Goal: Task Accomplishment & Management: Manage account settings

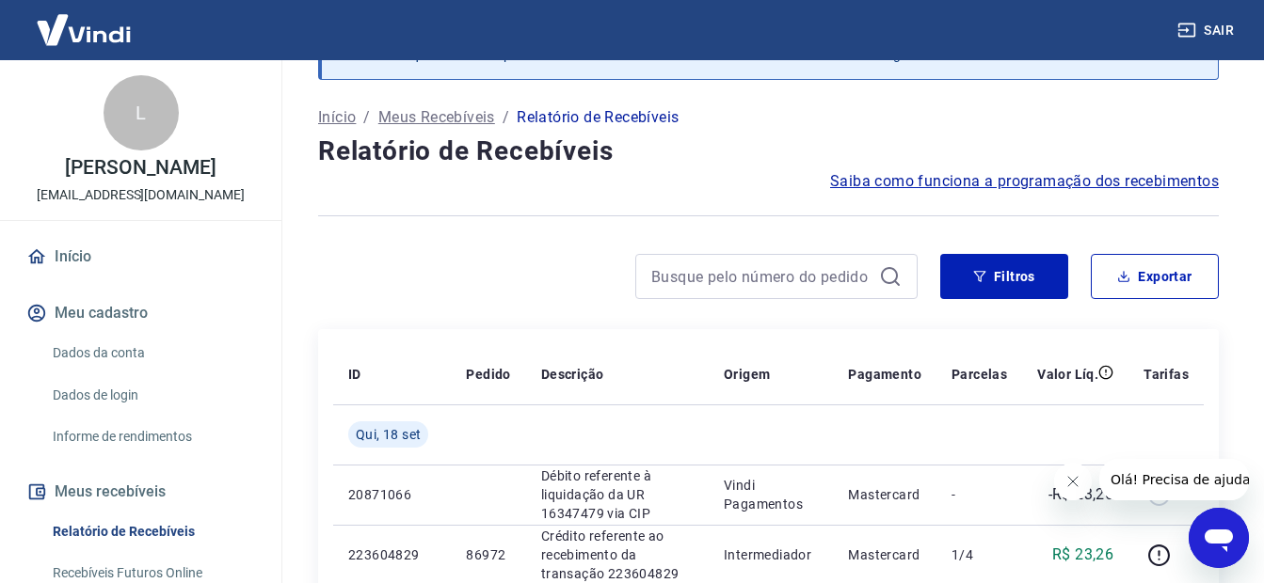
scroll to position [188, 0]
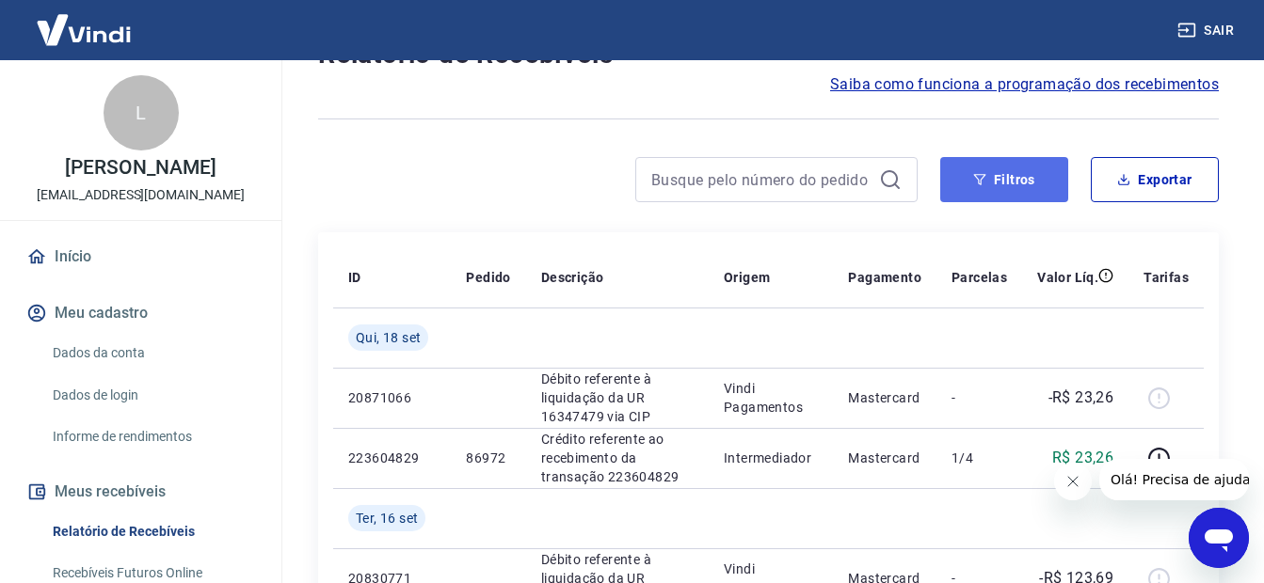
click at [978, 184] on icon "button" at bounding box center [979, 179] width 13 height 13
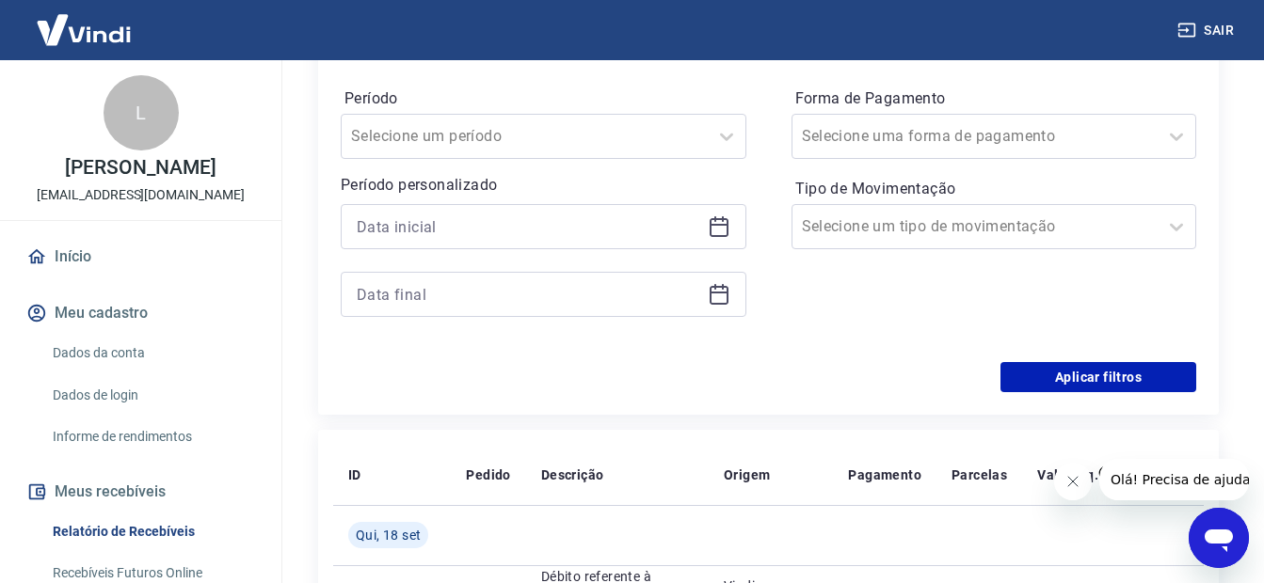
scroll to position [470, 0]
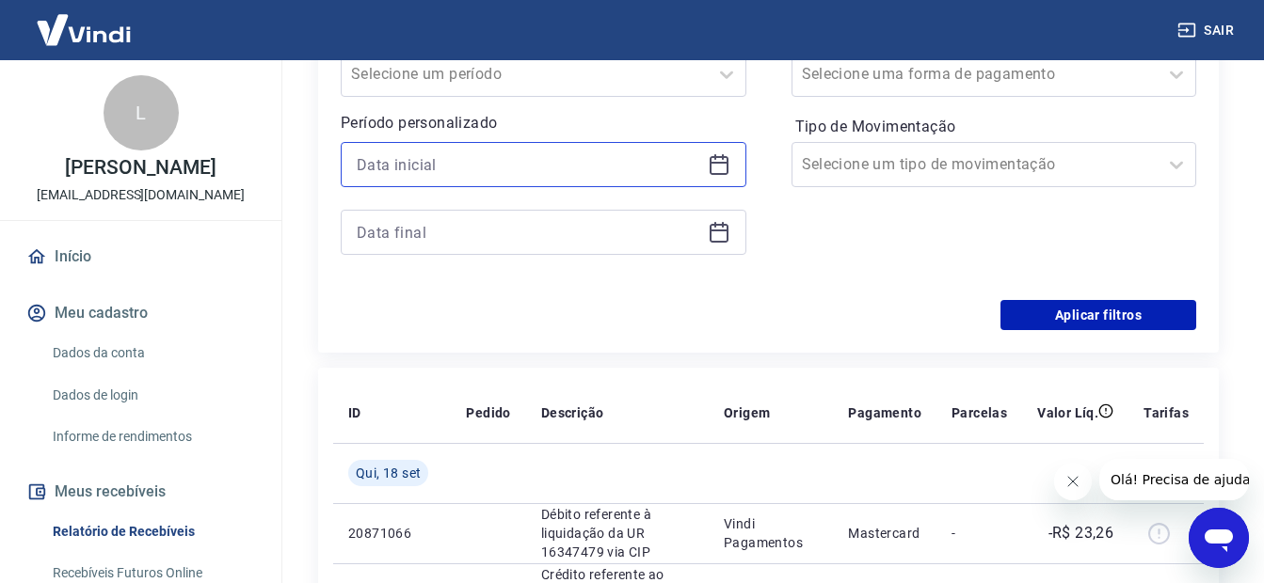
click at [376, 157] on input at bounding box center [528, 165] width 343 height 28
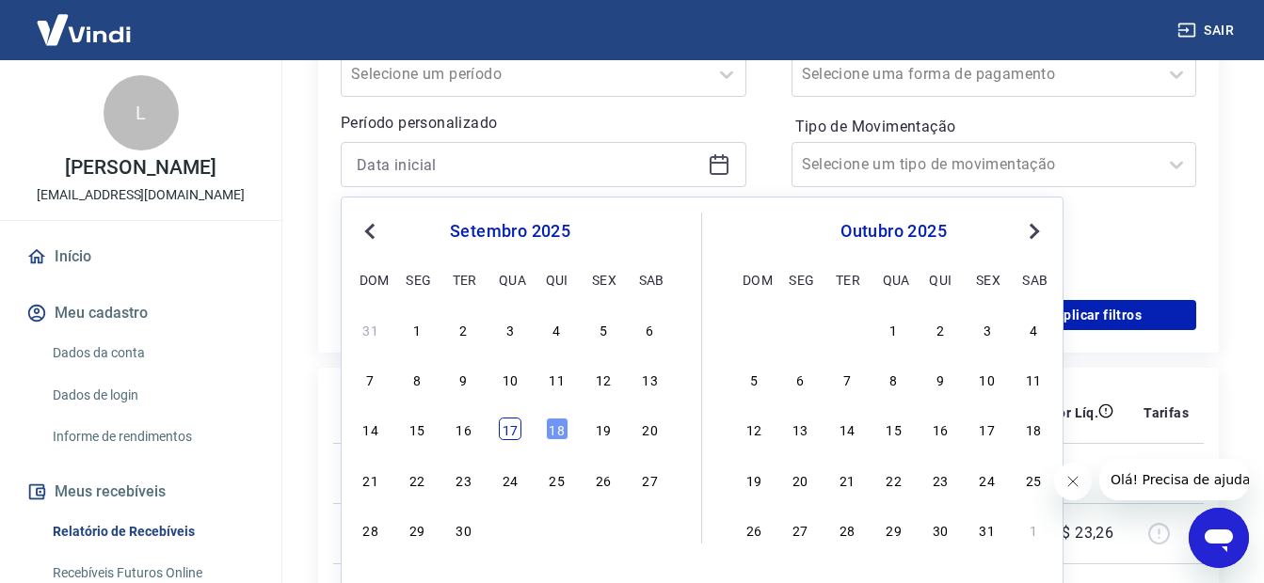
click at [508, 421] on div "17" at bounding box center [510, 429] width 23 height 23
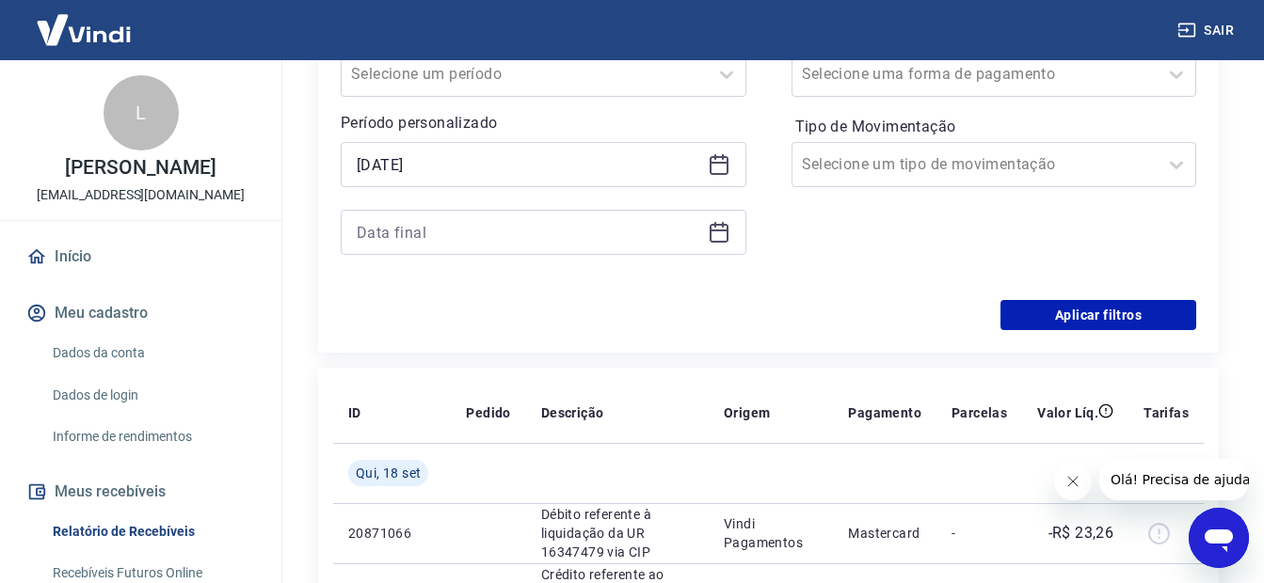
type input "[DATE]"
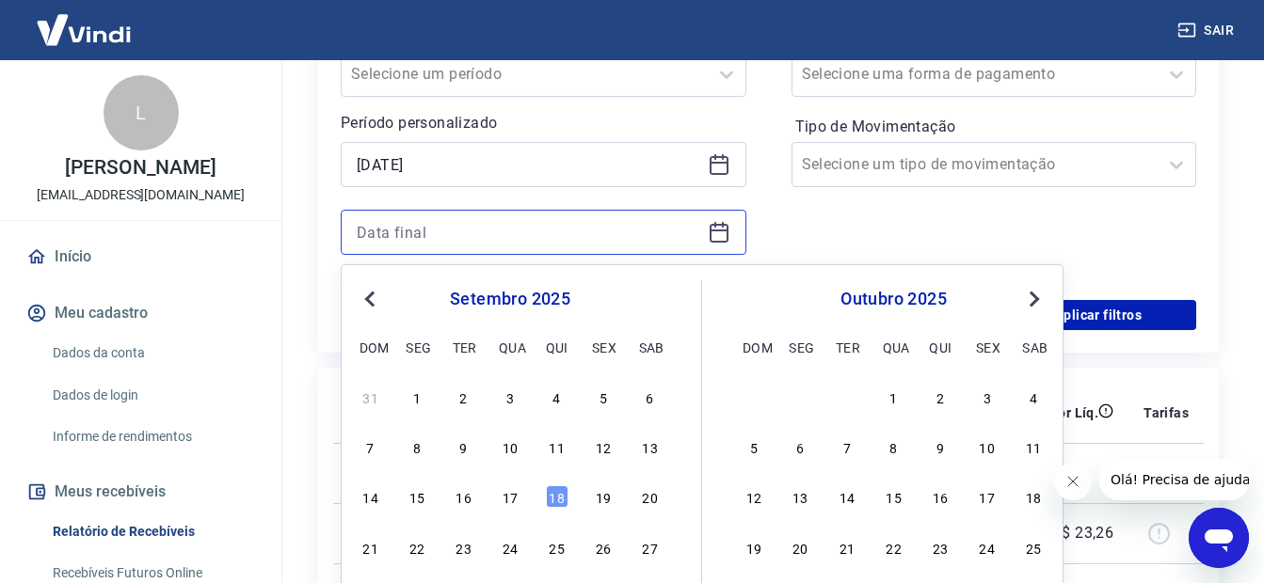
click at [395, 222] on input at bounding box center [528, 232] width 343 height 28
click at [506, 501] on div "17" at bounding box center [510, 496] width 23 height 23
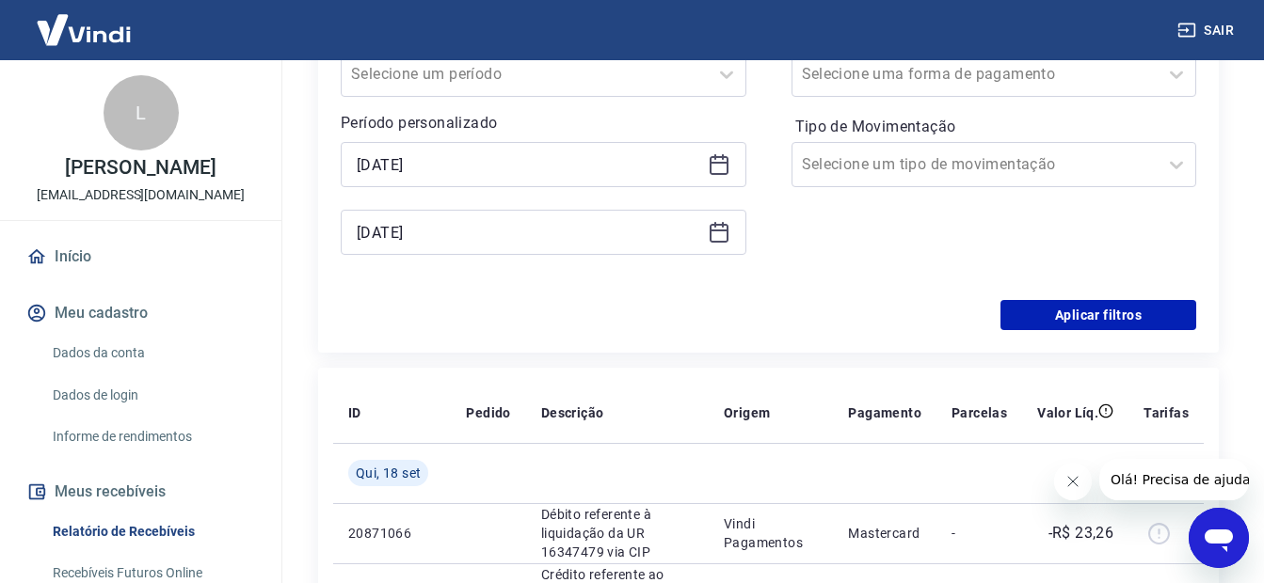
type input "[DATE]"
click at [1052, 326] on button "Aplicar filtros" at bounding box center [1098, 315] width 196 height 30
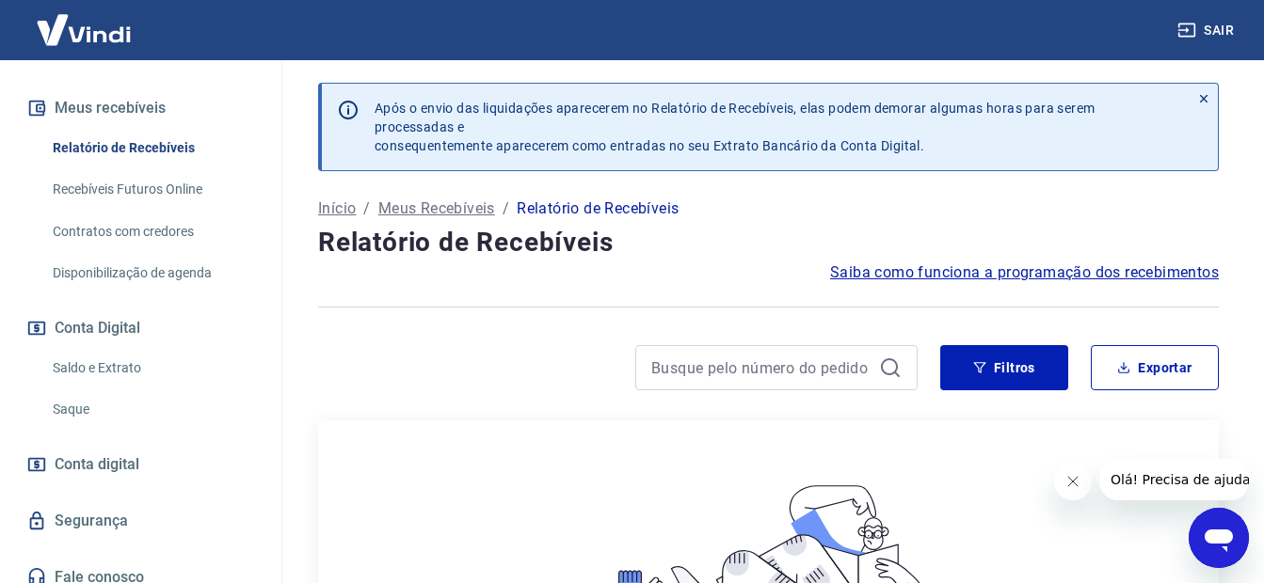
scroll to position [399, 0]
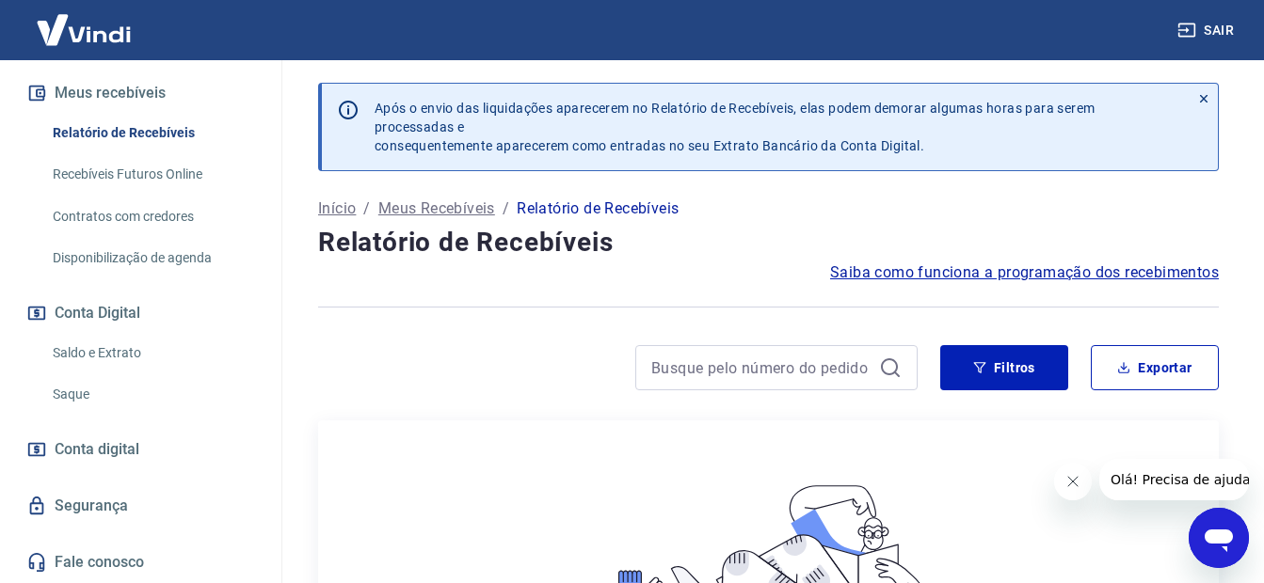
click at [82, 351] on link "Saldo e Extrato" at bounding box center [152, 353] width 214 height 39
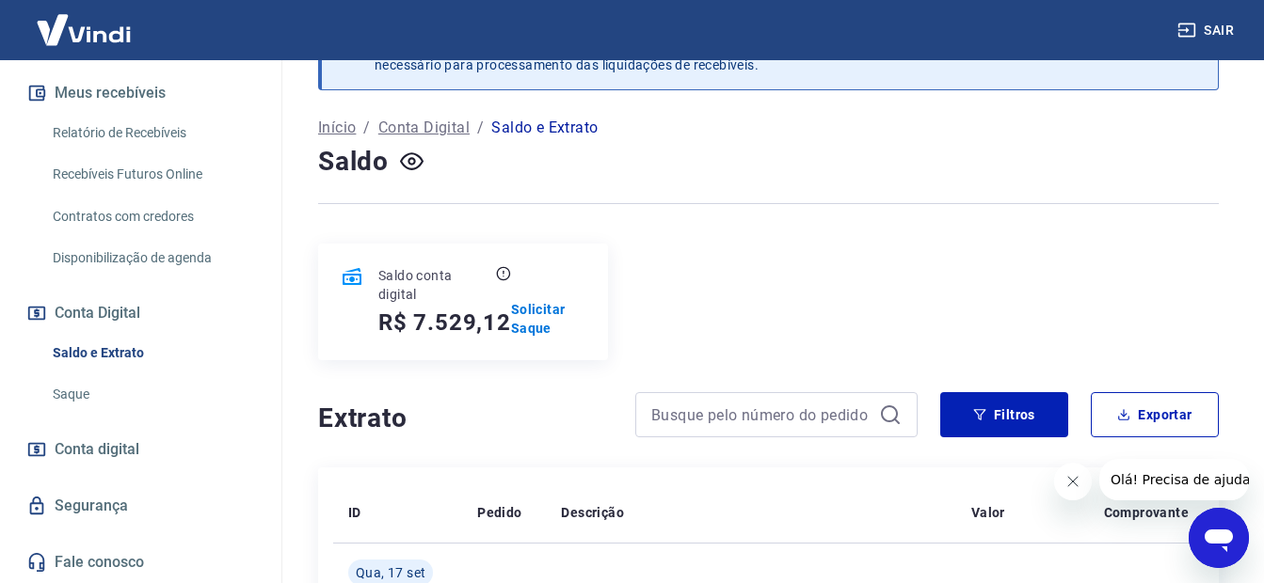
scroll to position [282, 0]
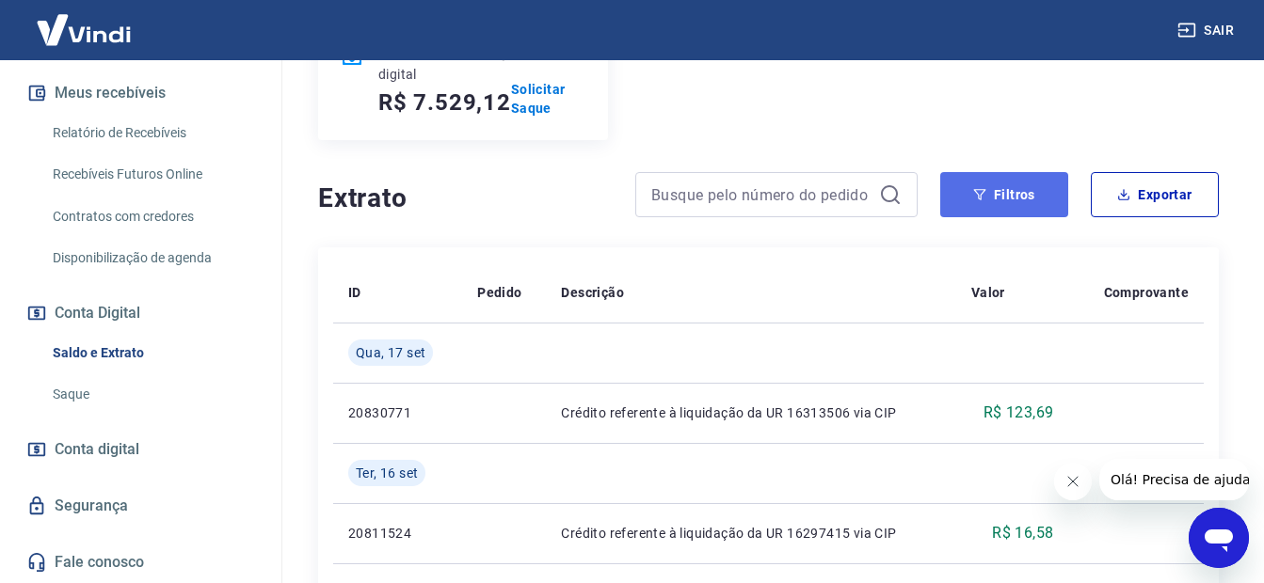
click at [975, 196] on icon "button" at bounding box center [979, 194] width 13 height 13
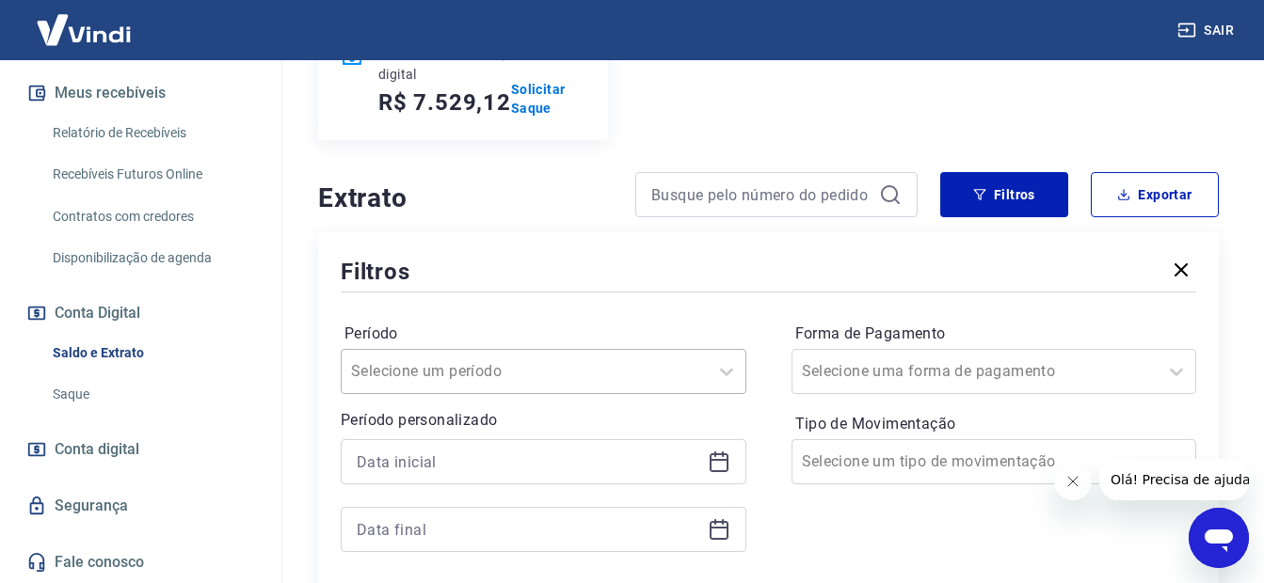
scroll to position [372, 0]
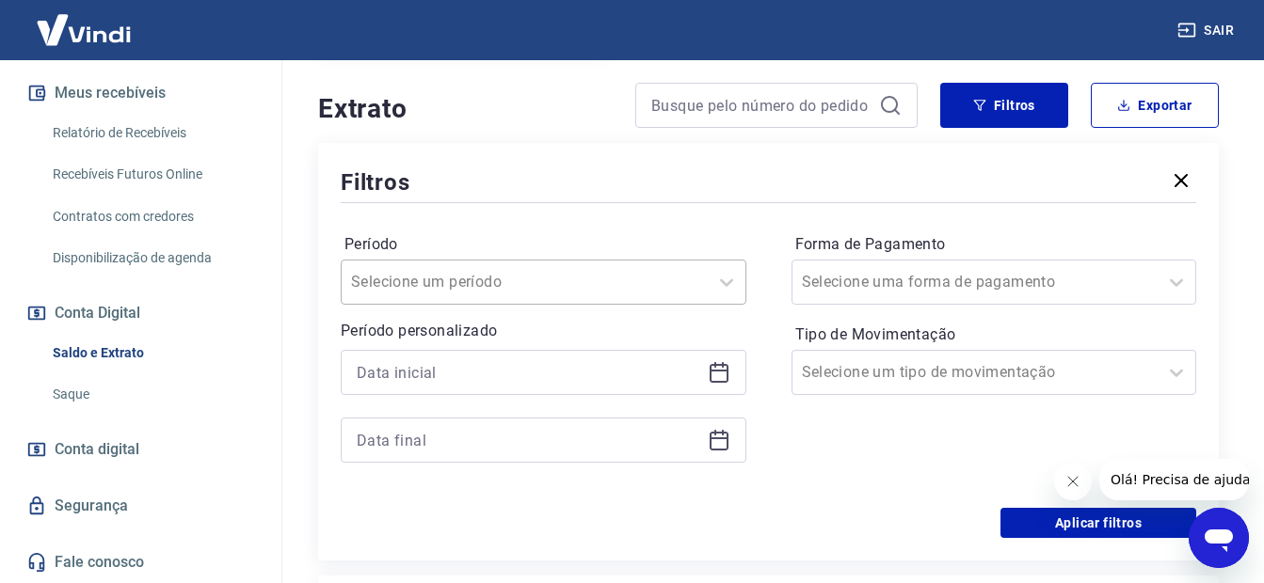
click at [405, 305] on div "Selecione um período" at bounding box center [544, 282] width 406 height 45
click at [478, 199] on div at bounding box center [768, 203] width 855 height 8
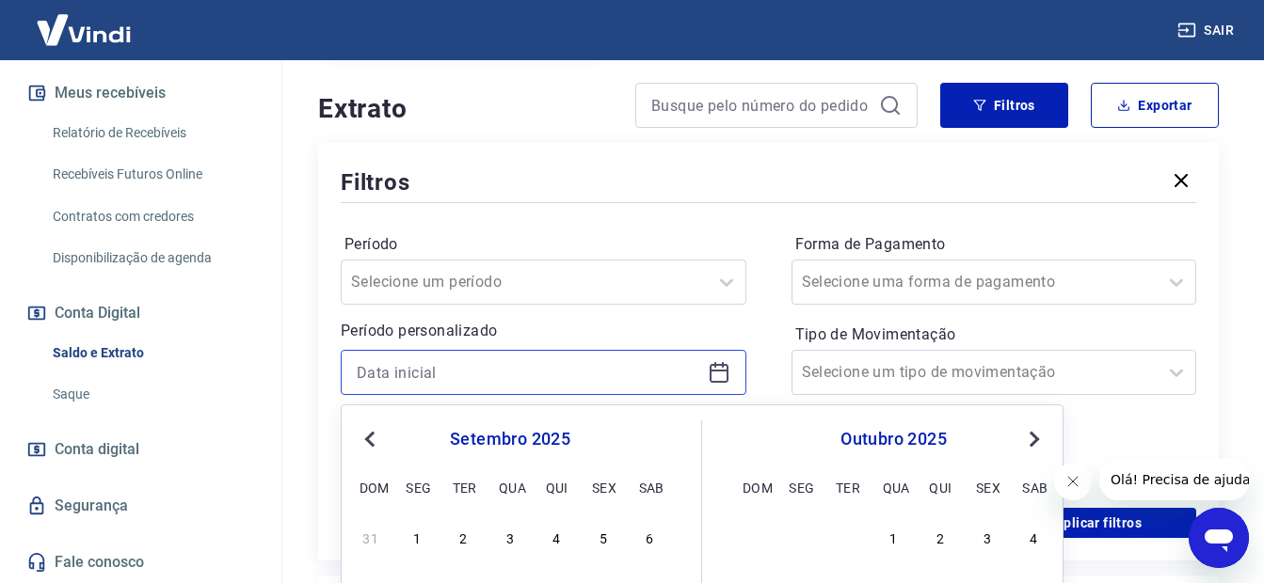
click at [399, 368] on input at bounding box center [528, 372] width 343 height 28
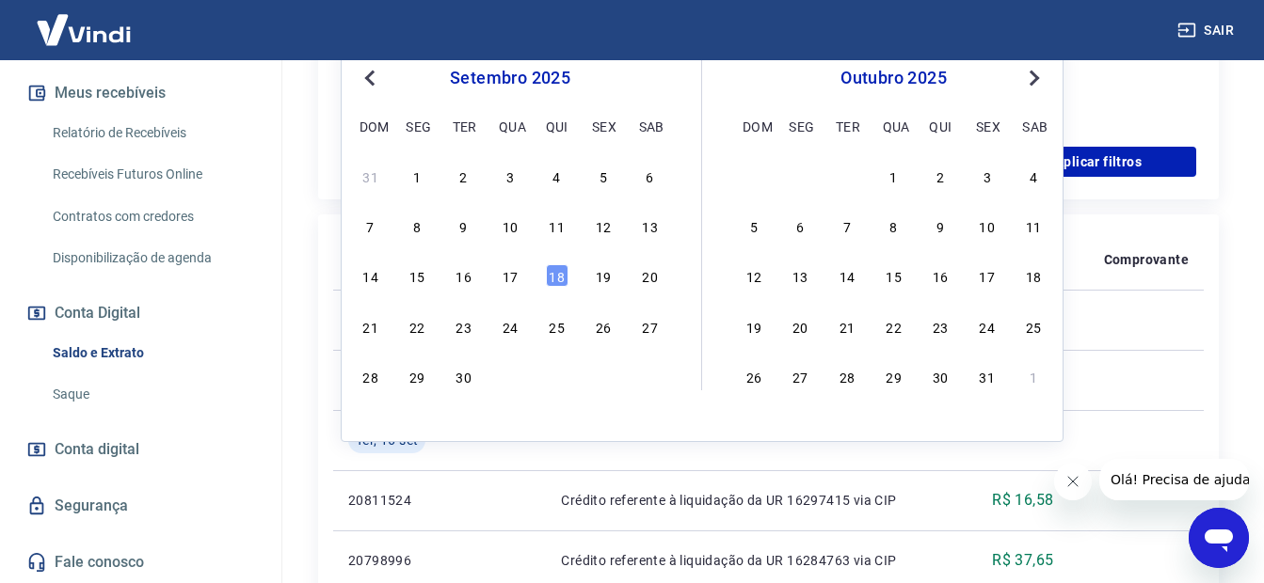
scroll to position [748, 0]
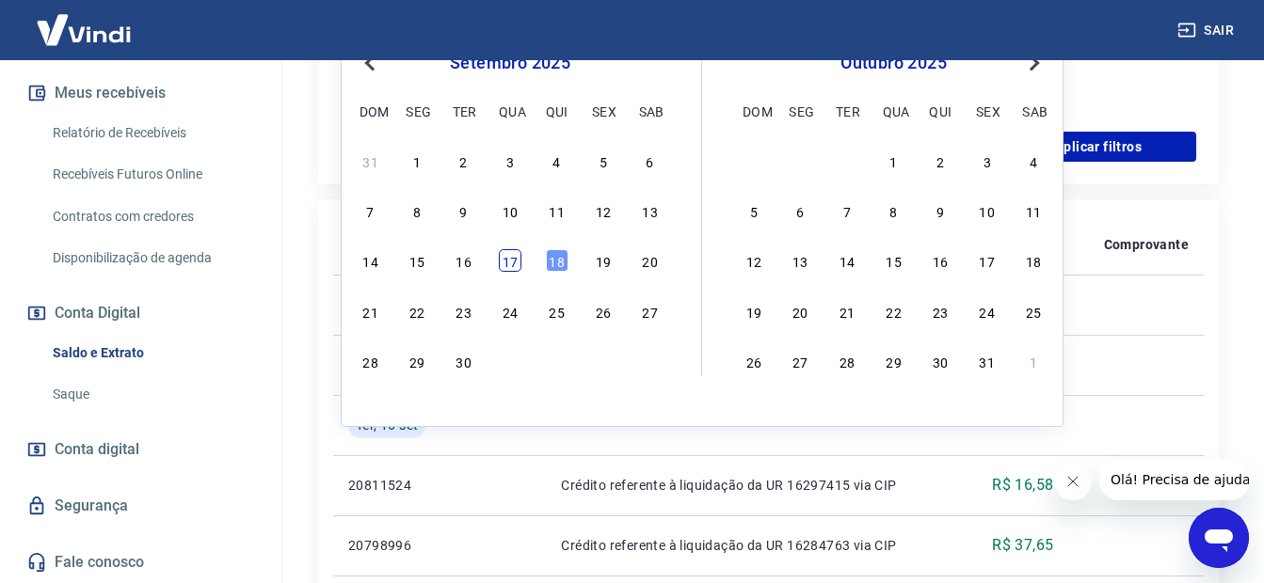
click at [511, 262] on div "17" at bounding box center [510, 260] width 23 height 23
type input "[DATE]"
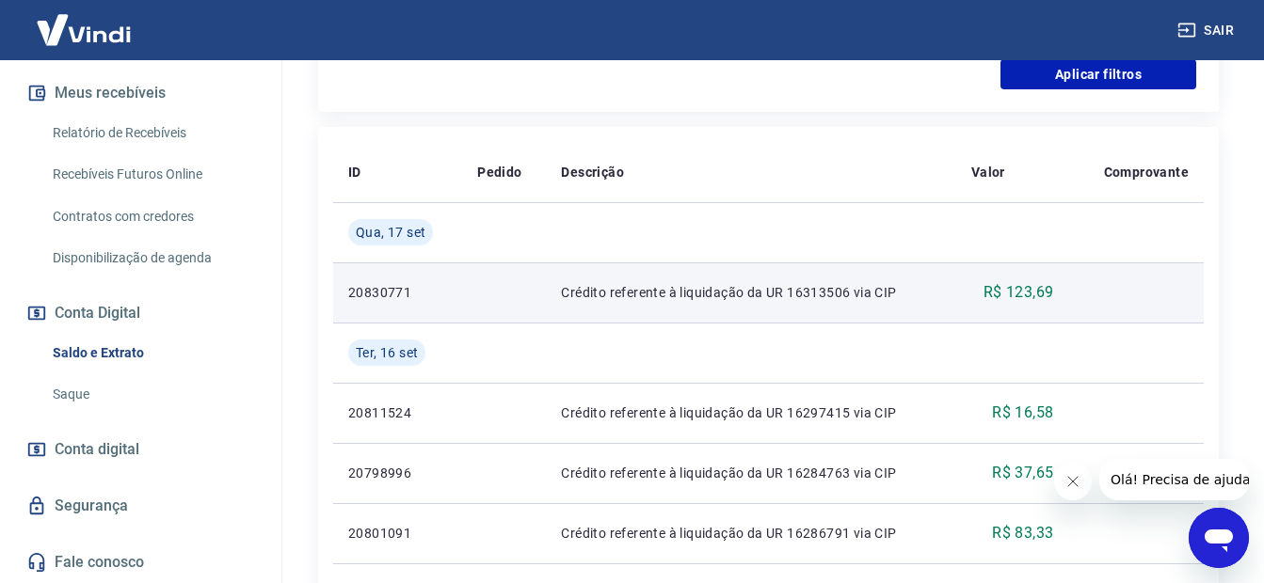
scroll to position [842, 0]
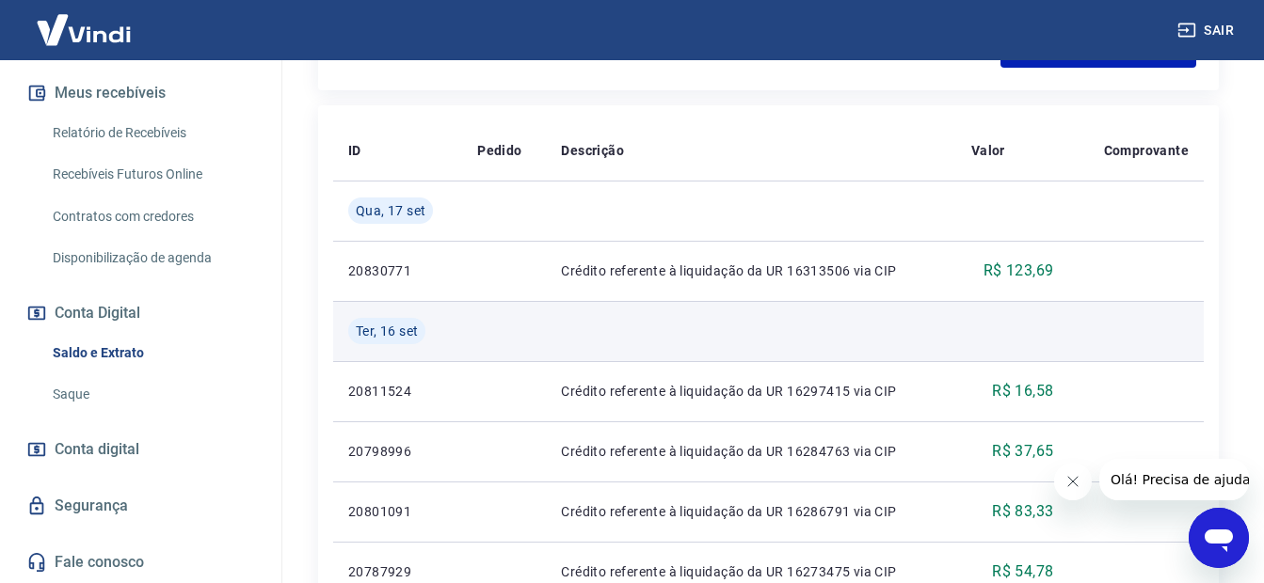
click at [435, 317] on td "Ter, 16 set" at bounding box center [397, 331] width 129 height 60
click at [435, 326] on div "Ter, 16 set" at bounding box center [397, 331] width 99 height 26
click at [378, 334] on span "Ter, 16 set" at bounding box center [387, 331] width 62 height 19
click at [364, 327] on span "Ter, 16 set" at bounding box center [387, 331] width 62 height 19
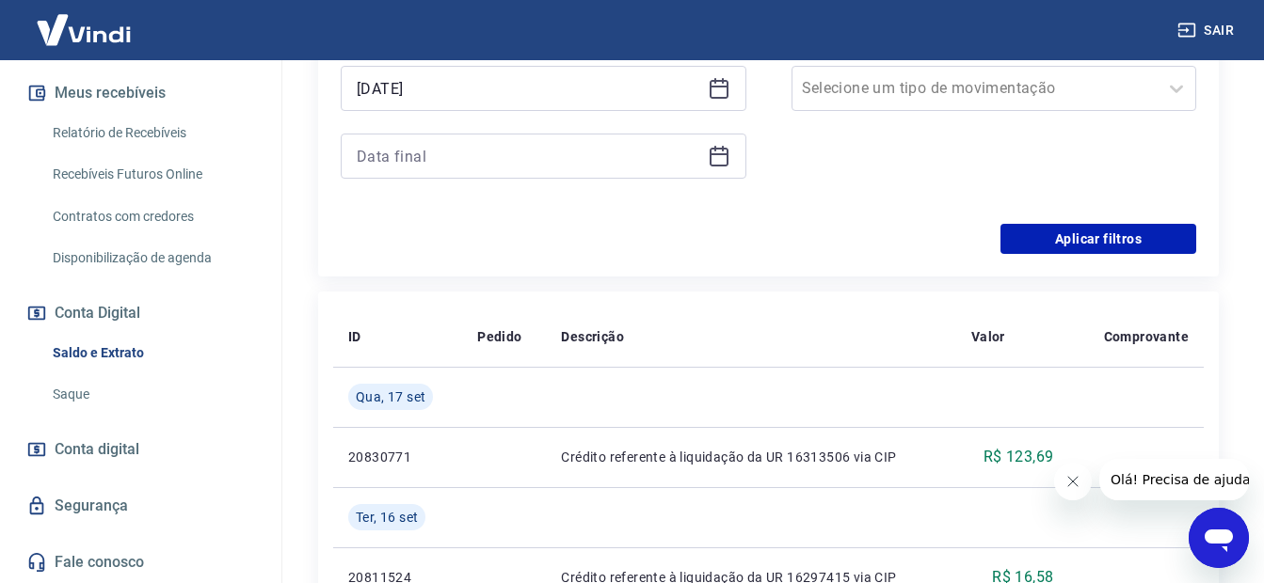
scroll to position [654, 0]
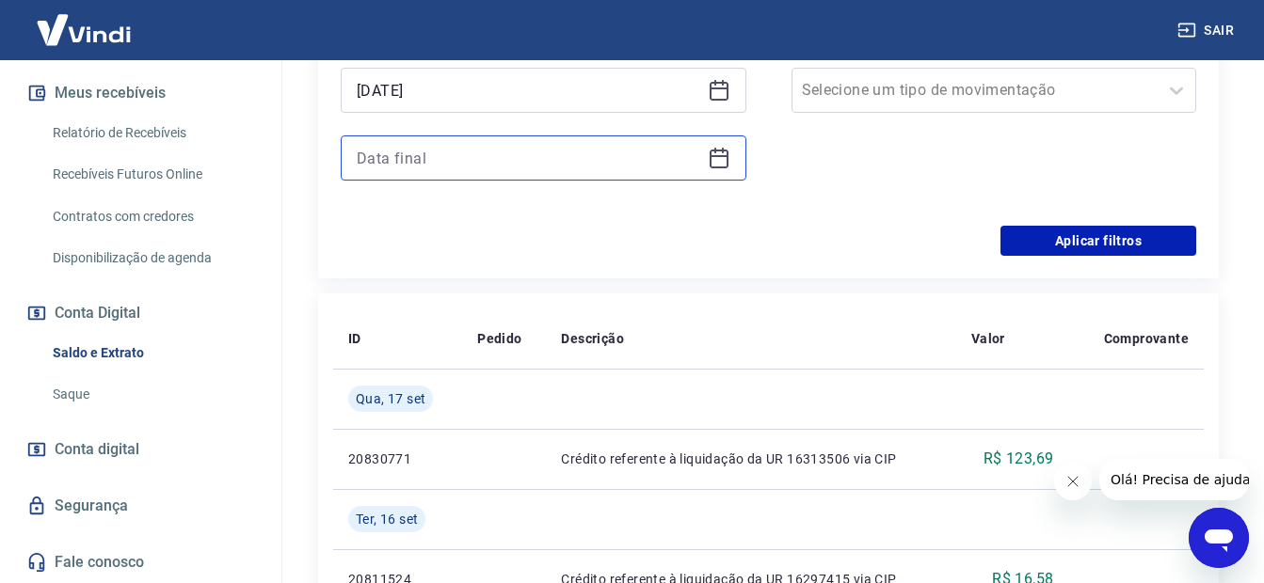
click at [390, 165] on input at bounding box center [528, 158] width 343 height 28
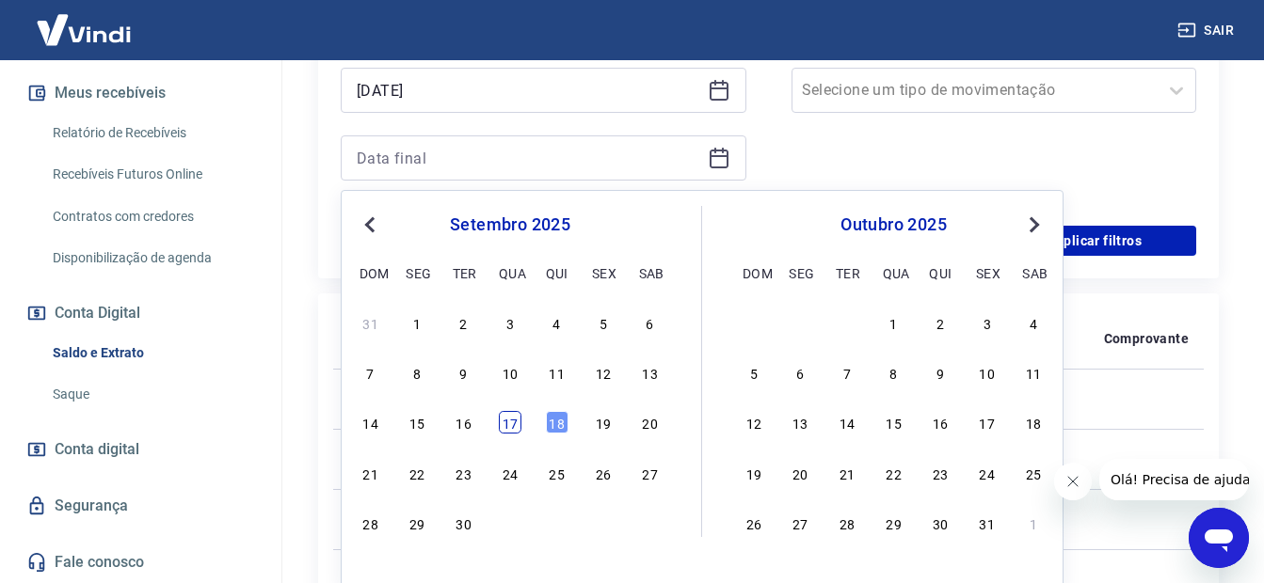
click at [513, 417] on div "17" at bounding box center [510, 422] width 23 height 23
type input "[DATE]"
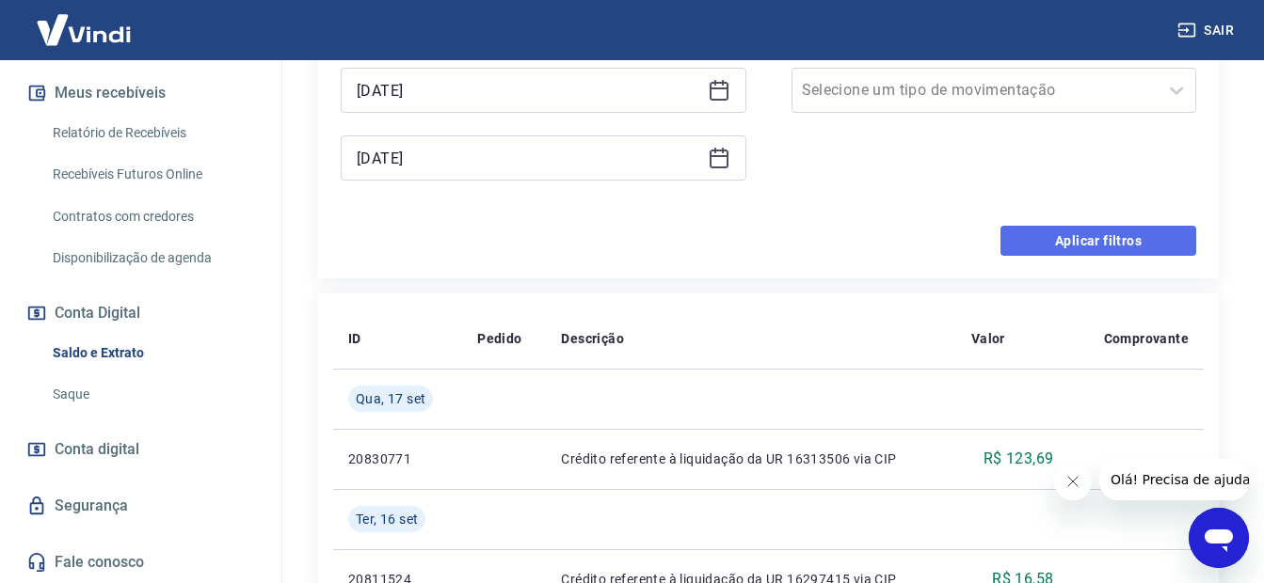
click at [1037, 243] on button "Aplicar filtros" at bounding box center [1098, 241] width 196 height 30
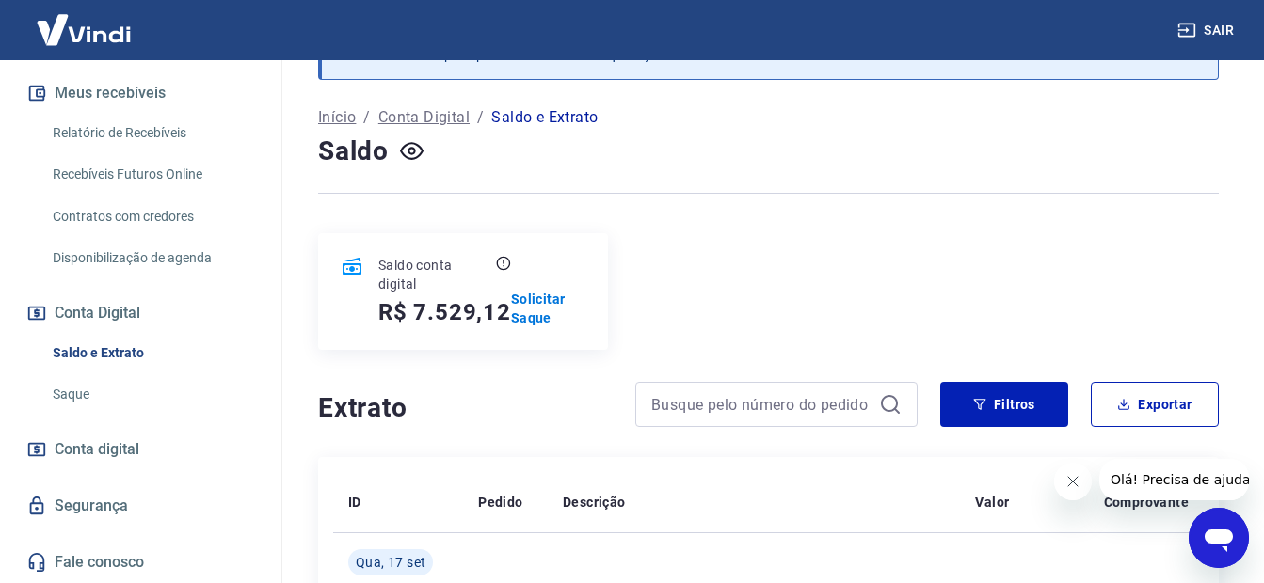
scroll to position [322, 0]
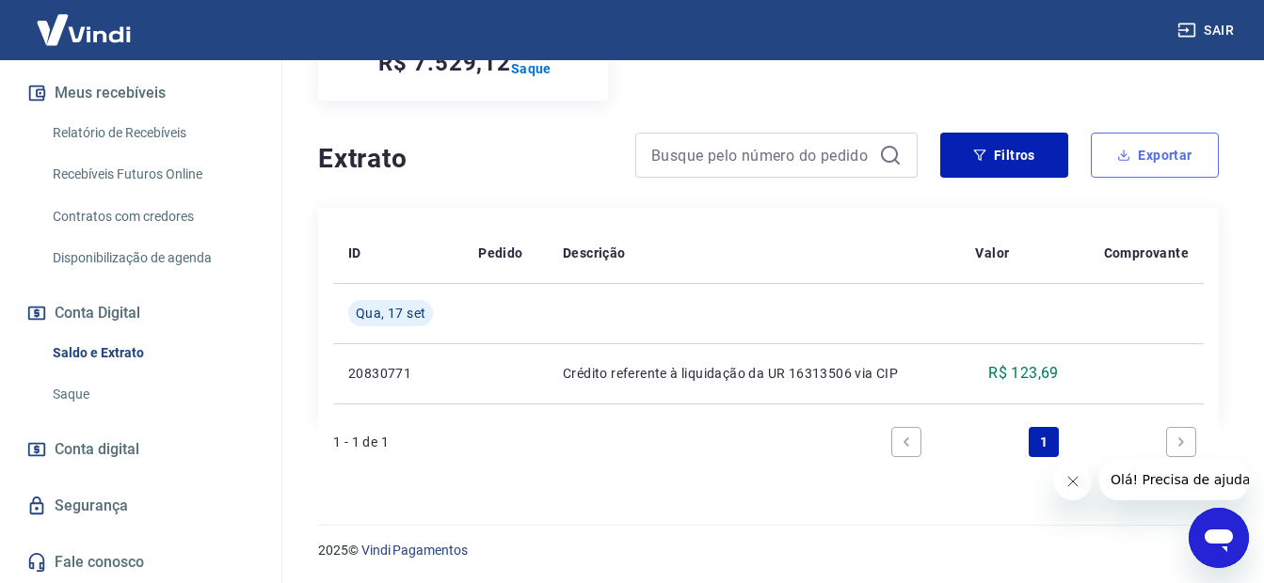
click at [1123, 170] on button "Exportar" at bounding box center [1154, 155] width 128 height 45
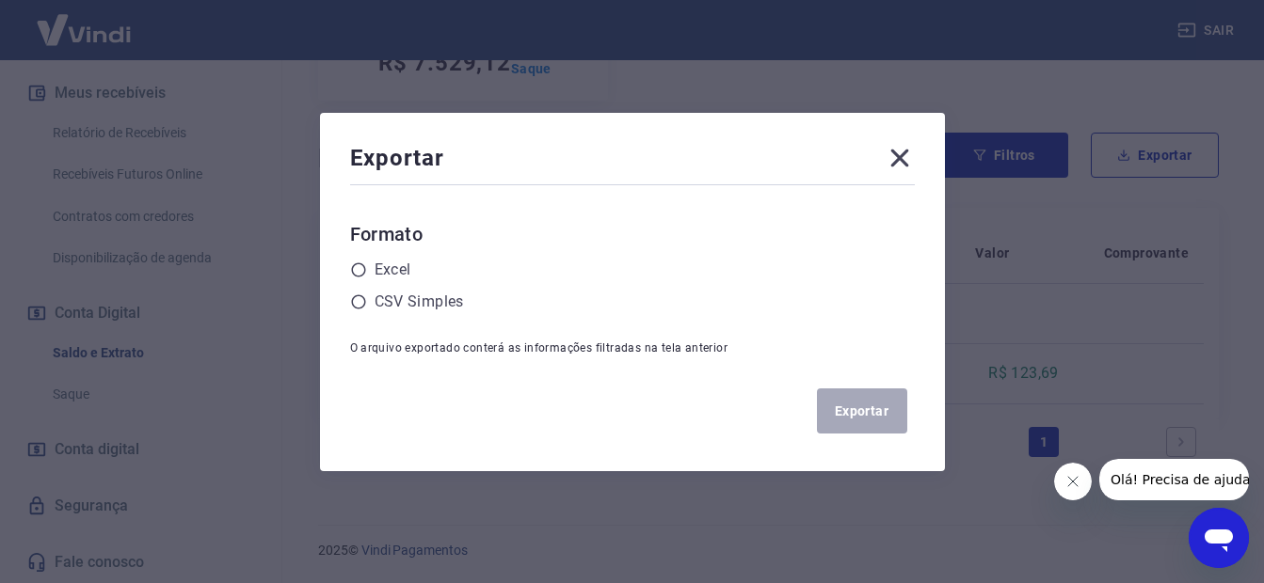
click at [410, 254] on div "Formato Excel CSV Simples" at bounding box center [632, 266] width 565 height 94
click at [405, 271] on label "Excel" at bounding box center [392, 270] width 37 height 23
click at [0, 0] on input "radio" at bounding box center [0, 0] width 0 height 0
click at [898, 406] on button "Exportar" at bounding box center [862, 411] width 90 height 45
